Goal: Find specific page/section: Find specific page/section

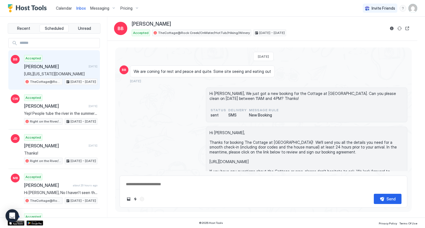
scroll to position [116, 0]
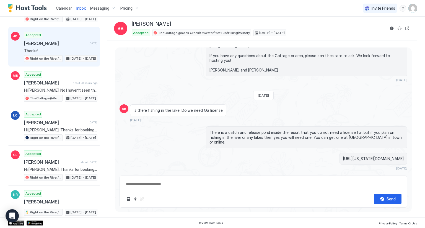
click at [52, 43] on span "[PERSON_NAME]" at bounding box center [55, 44] width 62 height 6
type textarea "*"
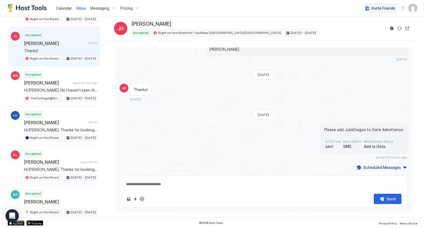
scroll to position [169, 0]
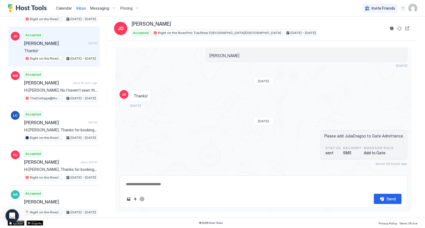
click at [60, 6] on span "Calendar" at bounding box center [64, 8] width 16 height 5
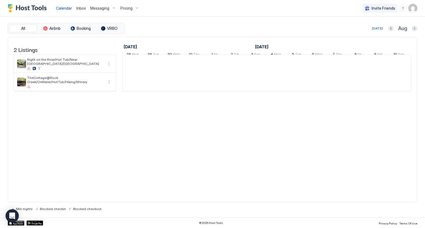
scroll to position [0, 307]
